Goal: Transaction & Acquisition: Download file/media

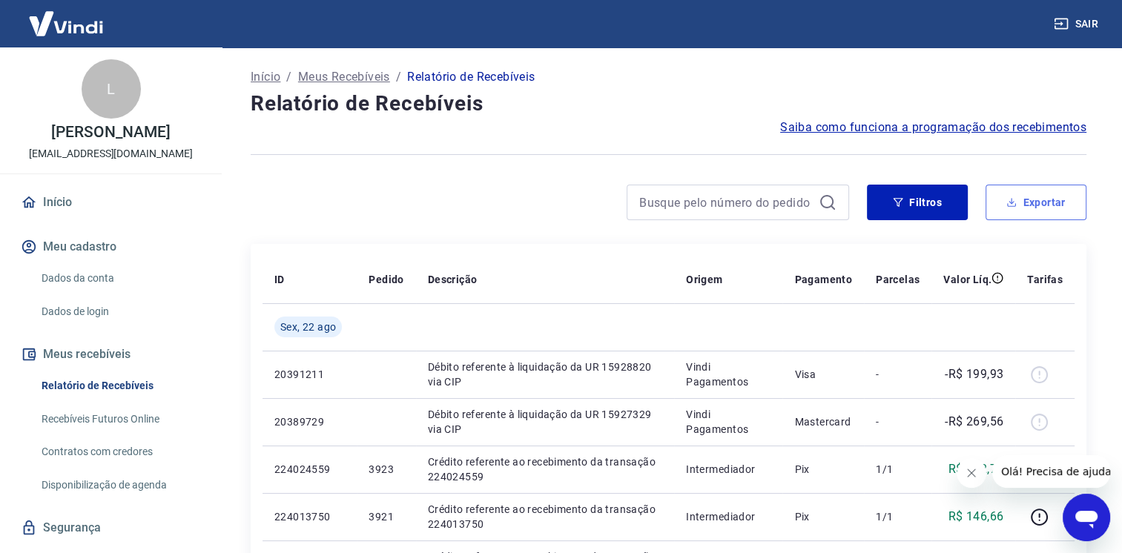
click at [1062, 205] on button "Exportar" at bounding box center [1035, 203] width 101 height 36
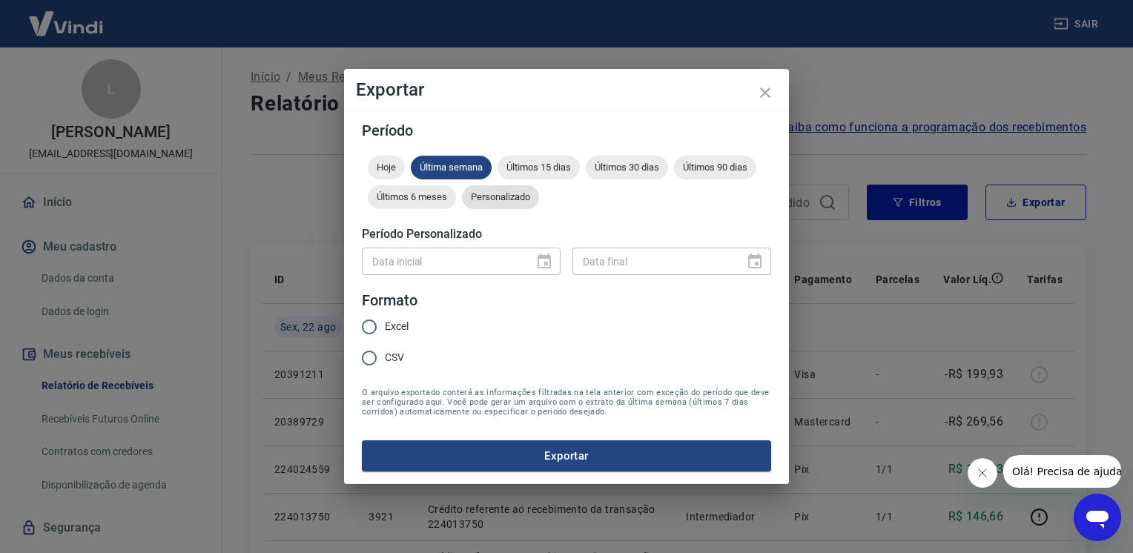
click at [516, 197] on span "Personalizado" at bounding box center [500, 196] width 77 height 11
click at [552, 256] on icon "Choose date" at bounding box center [544, 262] width 18 height 18
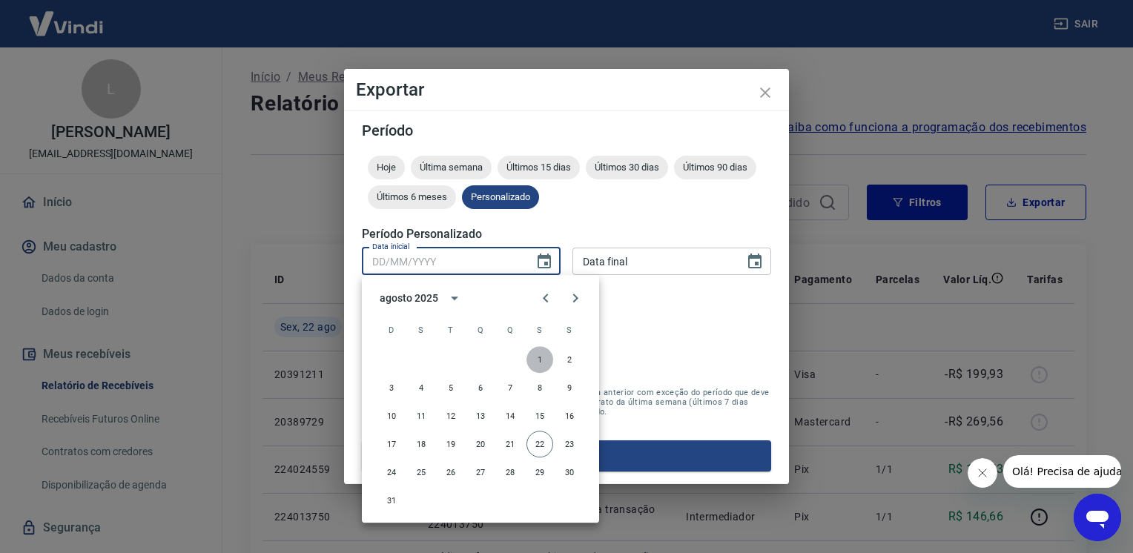
click at [537, 357] on button "1" at bounding box center [539, 359] width 27 height 27
type input "[DATE]"
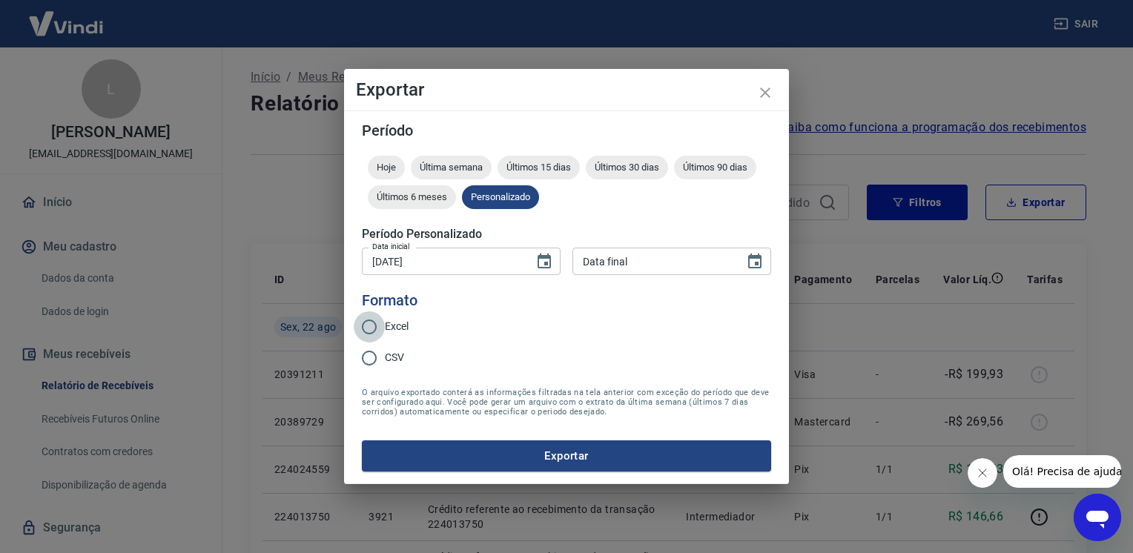
click at [371, 325] on input "Excel" at bounding box center [369, 326] width 31 height 31
radio input "true"
click at [759, 265] on icon "Choose date" at bounding box center [755, 262] width 18 height 18
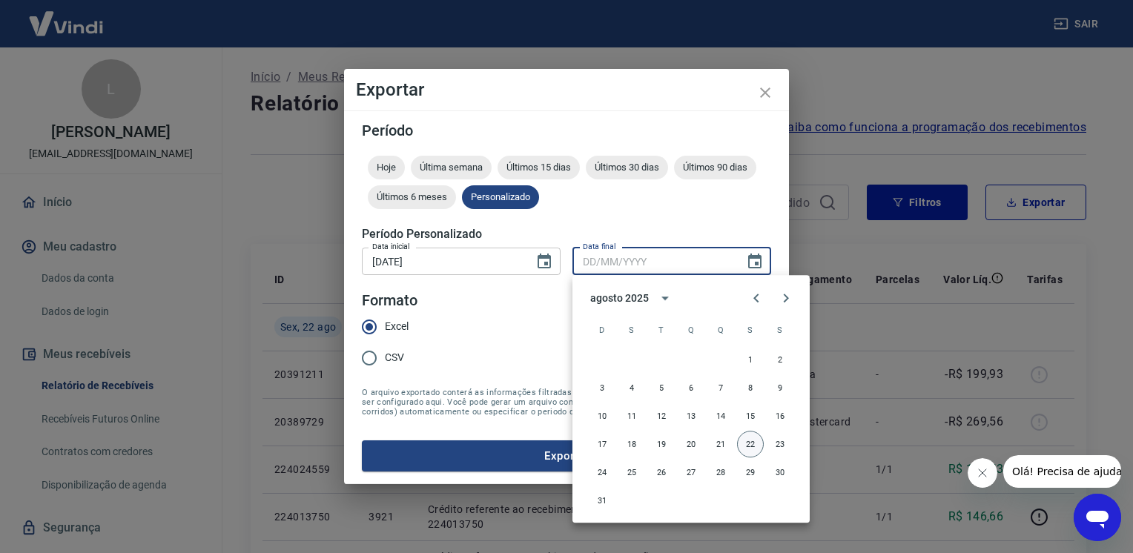
click at [749, 447] on button "22" at bounding box center [750, 444] width 27 height 27
type input "[DATE]"
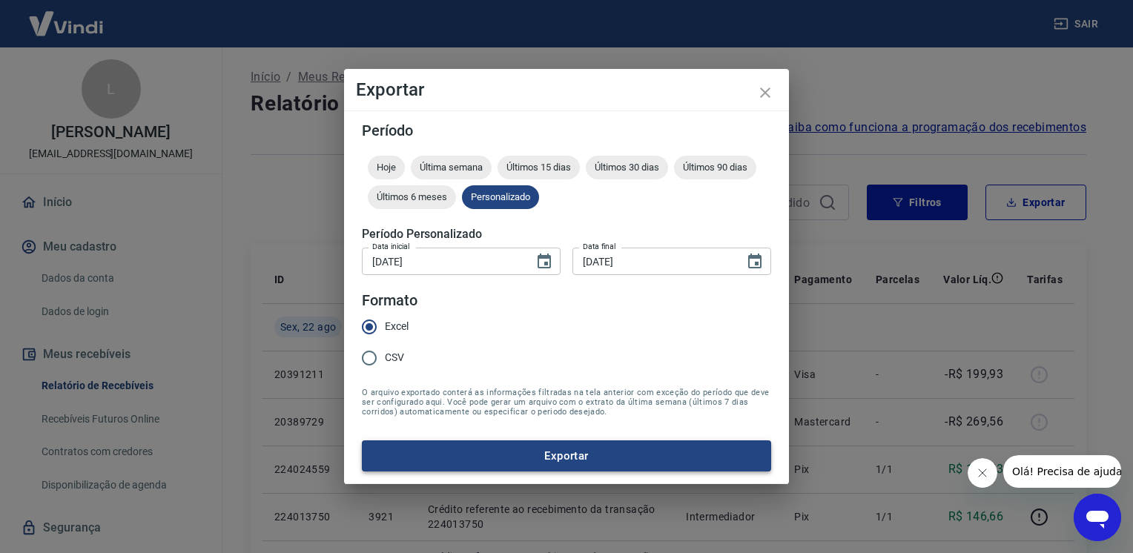
click at [577, 451] on button "Exportar" at bounding box center [566, 455] width 409 height 31
